Goal: Information Seeking & Learning: Learn about a topic

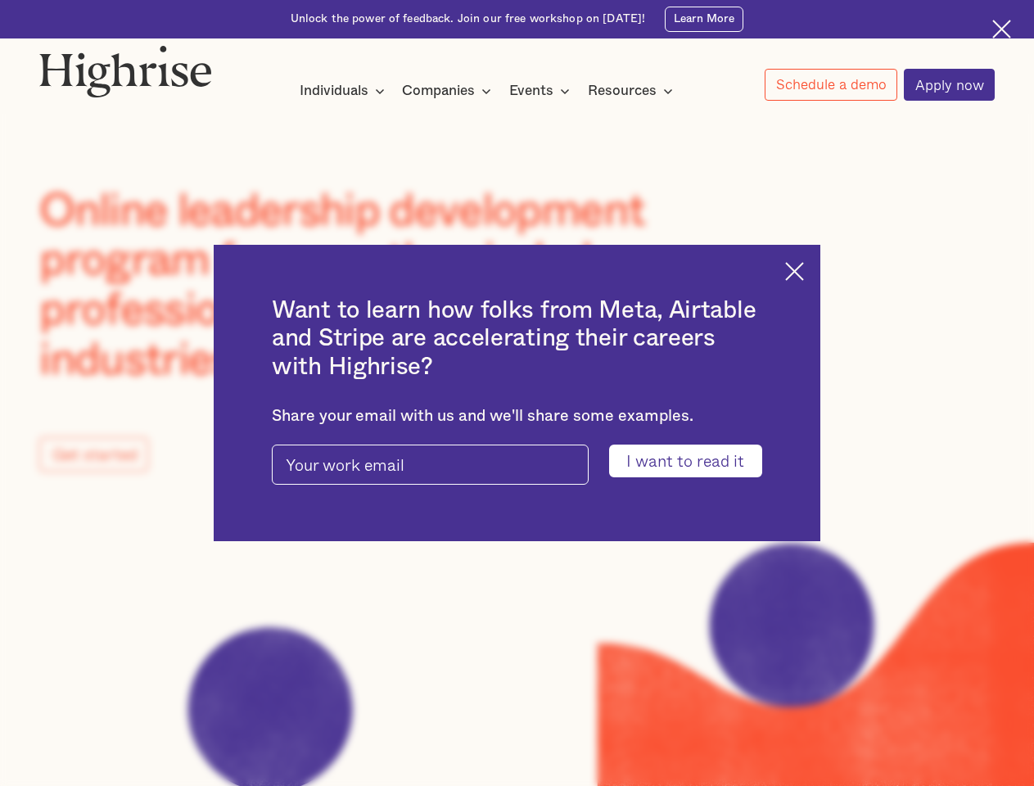
click at [696, 462] on input "I want to read it" at bounding box center [685, 461] width 153 height 32
click at [804, 269] on img at bounding box center [794, 271] width 19 height 19
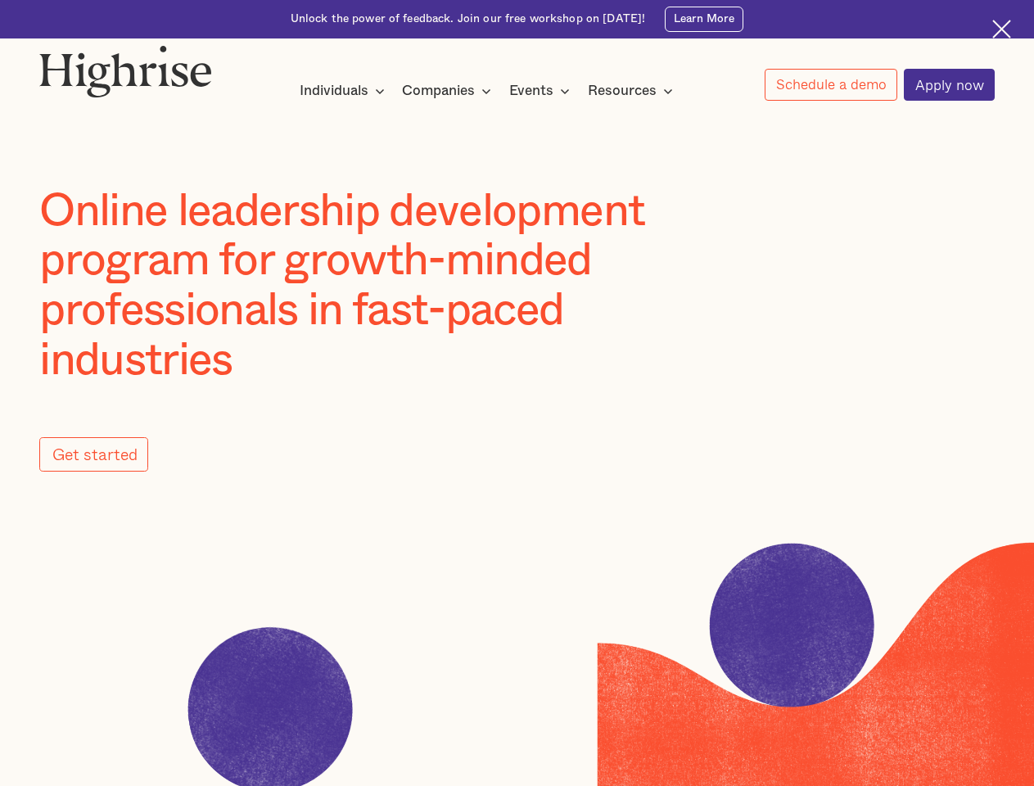
click at [342, 93] on div "Individuals Programs 1 Highrise Leader A 6-month program to grow leadership wit…" at bounding box center [345, 89] width 90 height 21
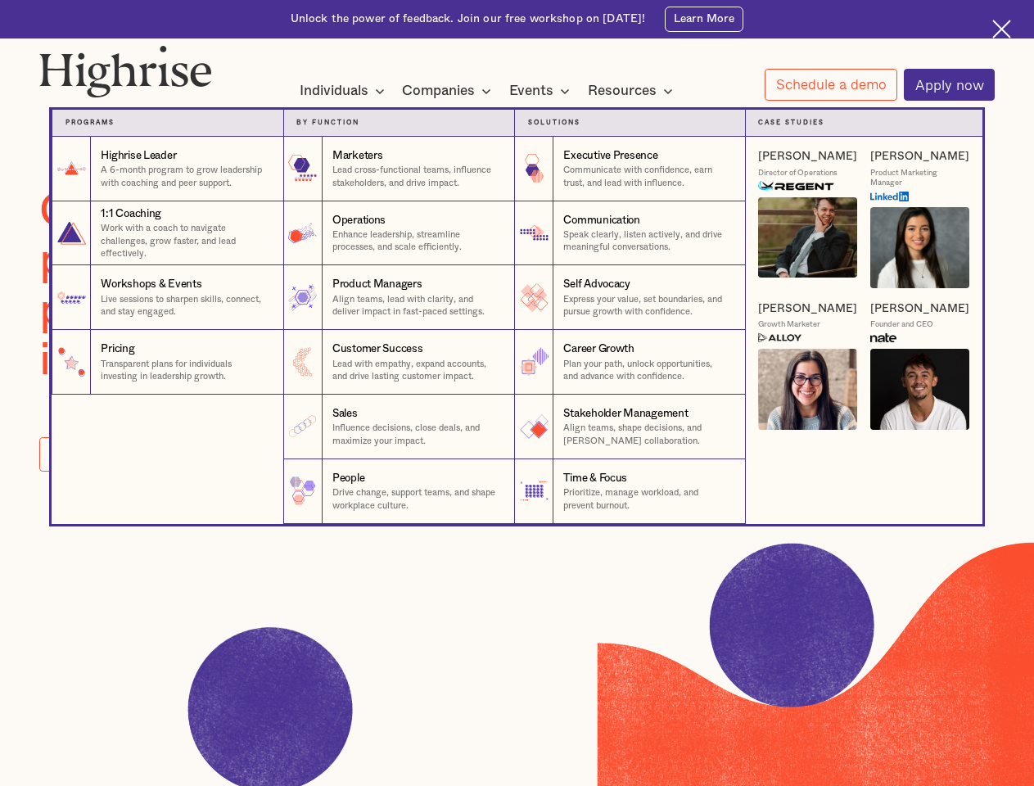
click at [450, 93] on nav "Programs 1 Highrise Leader A 6-month program to grow leadership with coaching a…" at bounding box center [516, 304] width 983 height 440
click at [544, 93] on nav "Programs 1 Highrise Leader A 6-month program to grow leadership with coaching a…" at bounding box center [516, 304] width 983 height 440
click at [636, 93] on nav "Programs 1 Highrise Leader A 6-month program to grow leadership with coaching a…" at bounding box center [516, 304] width 983 height 440
click at [831, 86] on nav "Programs 1 Highrise Leader A 6-month program to grow leadership with coaching a…" at bounding box center [516, 304] width 983 height 440
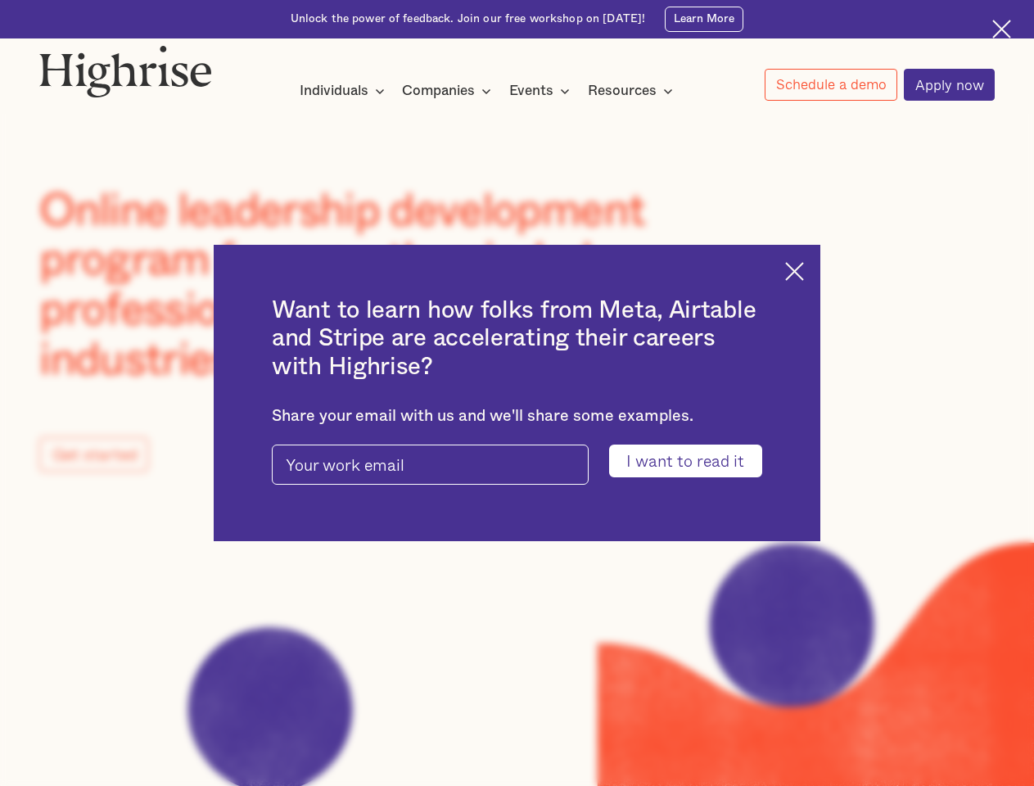
click at [696, 462] on input "I want to read it" at bounding box center [685, 461] width 153 height 32
click at [804, 269] on img at bounding box center [794, 271] width 19 height 19
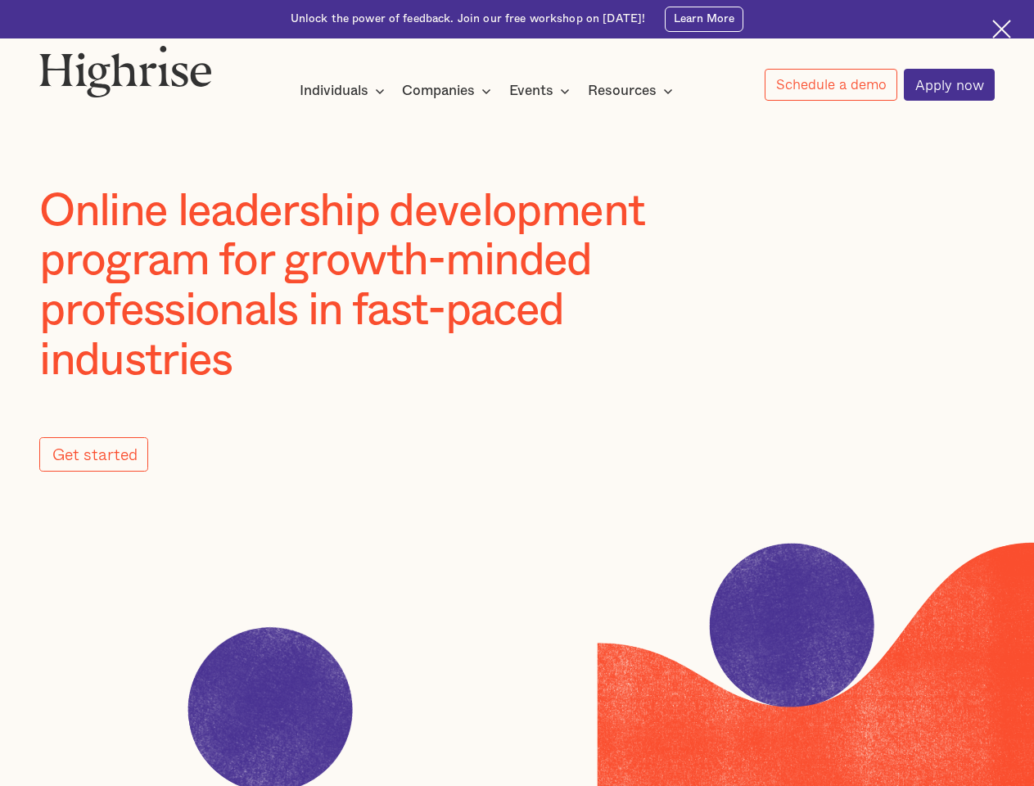
click at [342, 93] on div "Individuals Programs 1 Highrise Leader A 6-month program to grow leadership wit…" at bounding box center [345, 89] width 90 height 21
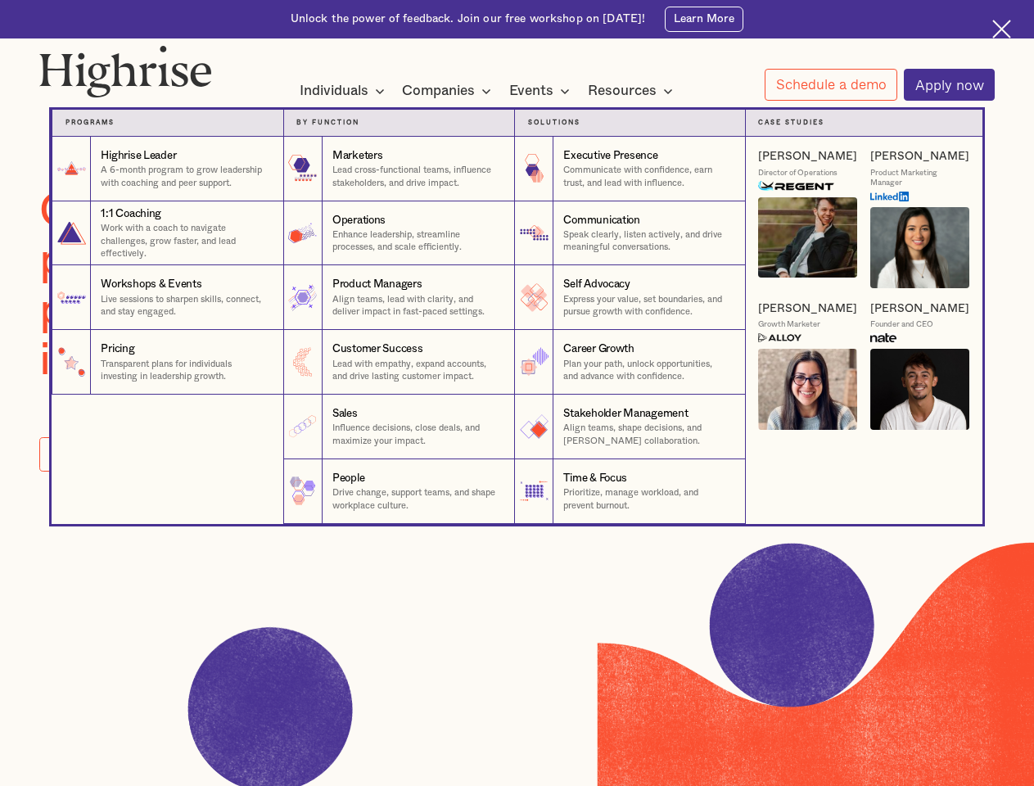
click at [450, 93] on nav "Programs 1 Highrise Leader A 6-month program to grow leadership with coaching a…" at bounding box center [516, 304] width 983 height 440
click at [544, 93] on nav "Programs 1 Highrise Leader A 6-month program to grow leadership with coaching a…" at bounding box center [516, 304] width 983 height 440
click at [636, 93] on nav "Programs 1 Highrise Leader A 6-month program to grow leadership with coaching a…" at bounding box center [516, 304] width 983 height 440
click at [831, 86] on nav "Programs 1 Highrise Leader A 6-month program to grow leadership with coaching a…" at bounding box center [516, 304] width 983 height 440
